Goal: Check status: Check status

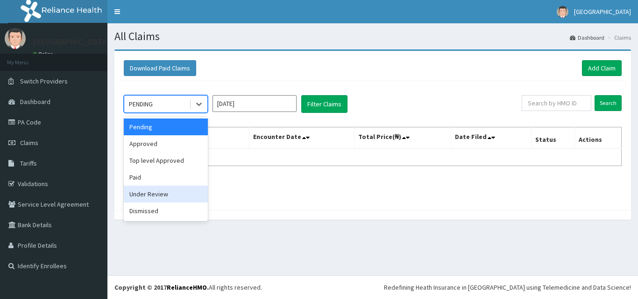
click at [174, 193] on div "Under Review" at bounding box center [166, 194] width 84 height 17
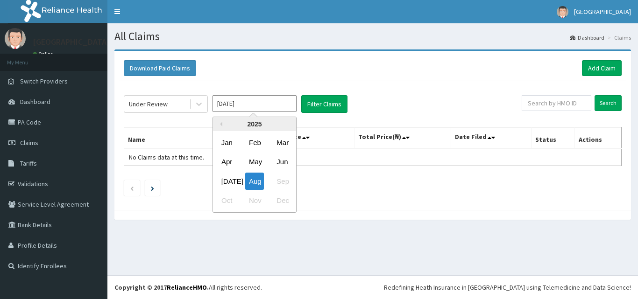
click at [260, 108] on input "[DATE]" at bounding box center [254, 103] width 84 height 17
click at [233, 180] on div "[DATE]" at bounding box center [226, 181] width 19 height 17
type input "[DATE]"
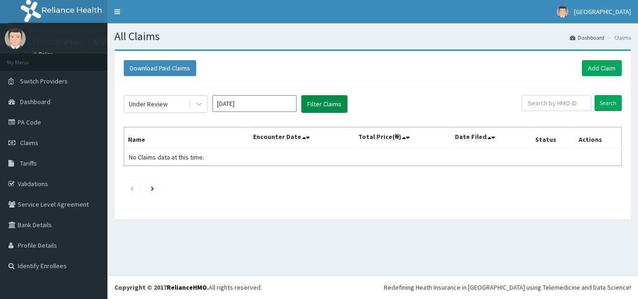
click at [328, 104] on button "Filter Claims" at bounding box center [324, 104] width 46 height 18
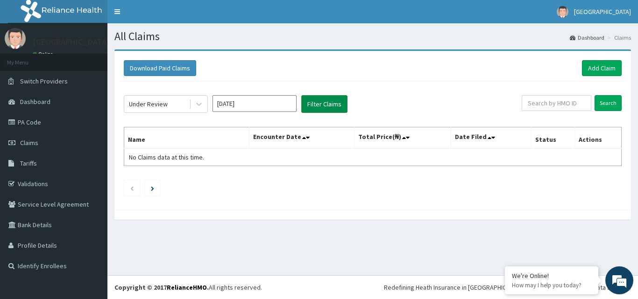
click at [332, 105] on button "Filter Claims" at bounding box center [324, 104] width 46 height 18
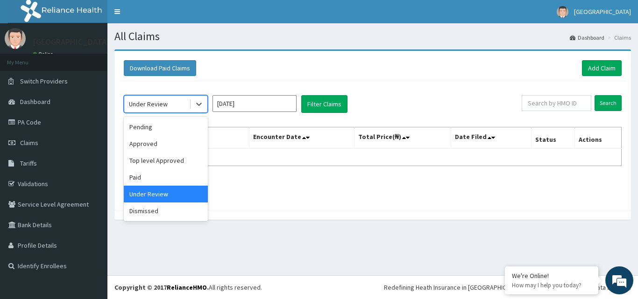
click at [173, 100] on div "Under Review" at bounding box center [156, 104] width 65 height 15
click at [164, 146] on div "Approved" at bounding box center [166, 143] width 84 height 17
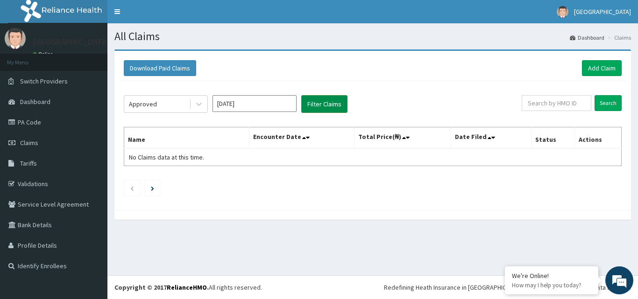
click at [322, 101] on button "Filter Claims" at bounding box center [324, 104] width 46 height 18
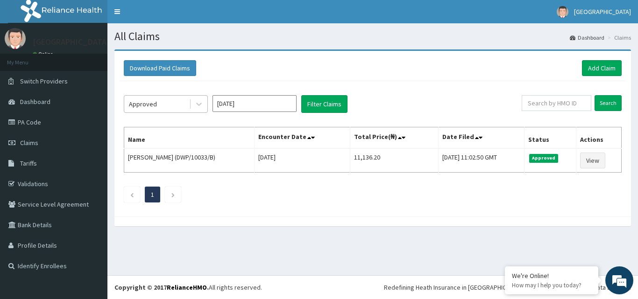
click at [168, 100] on div "Approved" at bounding box center [156, 104] width 65 height 15
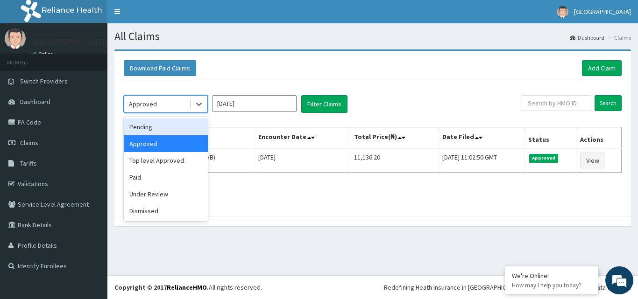
click at [157, 127] on div "Pending" at bounding box center [166, 127] width 84 height 17
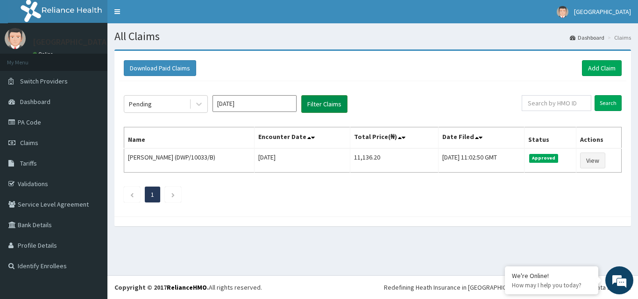
click at [338, 104] on button "Filter Claims" at bounding box center [324, 104] width 46 height 18
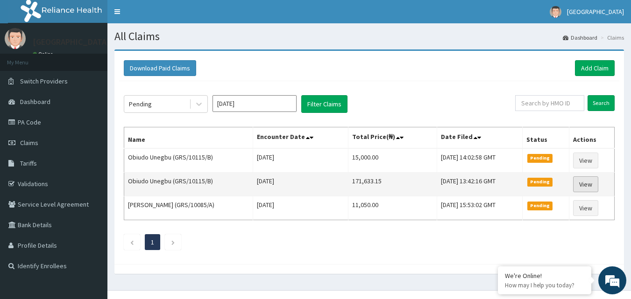
click at [587, 186] on link "View" at bounding box center [585, 184] width 25 height 16
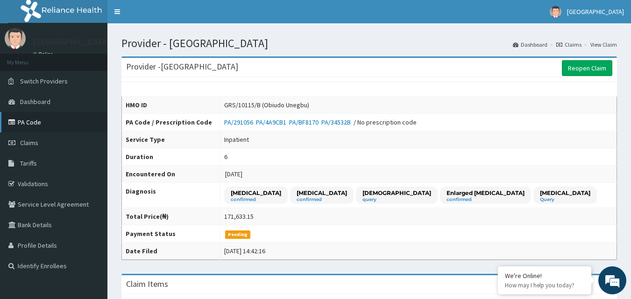
click at [75, 124] on link "PA Code" at bounding box center [53, 122] width 107 height 21
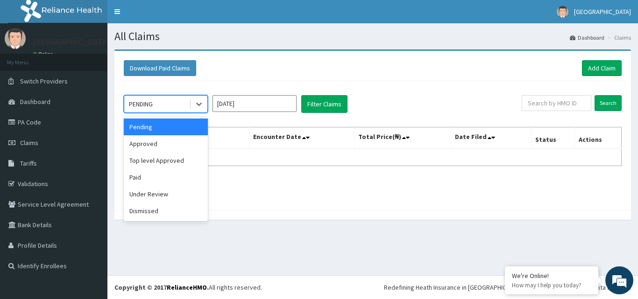
click at [185, 104] on div "PENDING" at bounding box center [156, 104] width 65 height 15
click at [180, 157] on div "Top level Approved" at bounding box center [166, 160] width 84 height 17
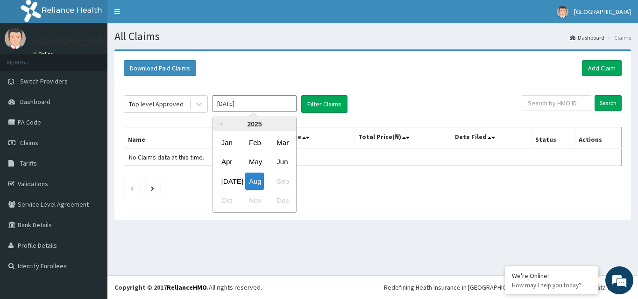
drag, startPoint x: 266, startPoint y: 106, endPoint x: 240, endPoint y: 131, distance: 35.7
click at [266, 106] on input "[DATE]" at bounding box center [254, 103] width 84 height 17
drag, startPoint x: 228, startPoint y: 178, endPoint x: 264, endPoint y: 133, distance: 57.8
click at [229, 178] on div "[DATE]" at bounding box center [226, 181] width 19 height 17
type input "[DATE]"
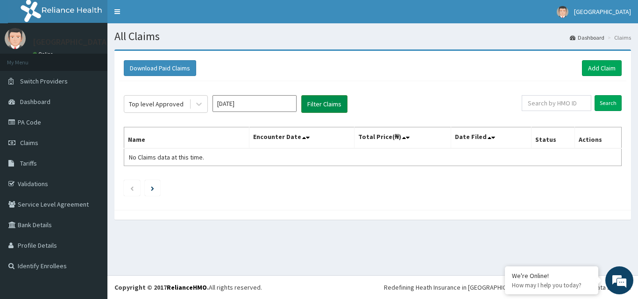
click at [312, 104] on button "Filter Claims" at bounding box center [324, 104] width 46 height 18
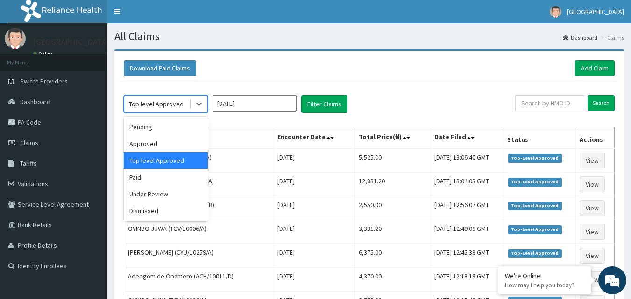
click at [162, 102] on div "Top level Approved" at bounding box center [156, 103] width 55 height 9
click at [163, 129] on div "Pending" at bounding box center [166, 127] width 84 height 17
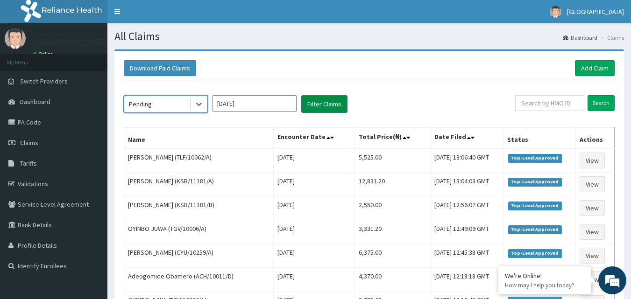
click at [326, 106] on button "Filter Claims" at bounding box center [324, 104] width 46 height 18
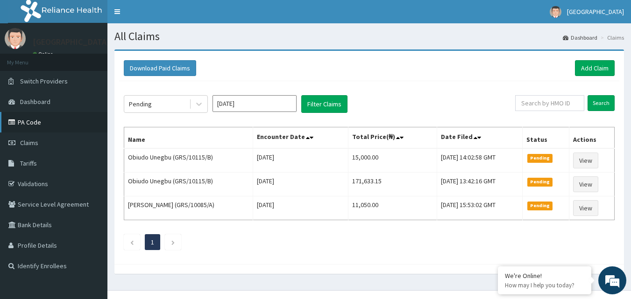
click at [41, 120] on link "PA Code" at bounding box center [53, 122] width 107 height 21
